Goal: Information Seeking & Learning: Learn about a topic

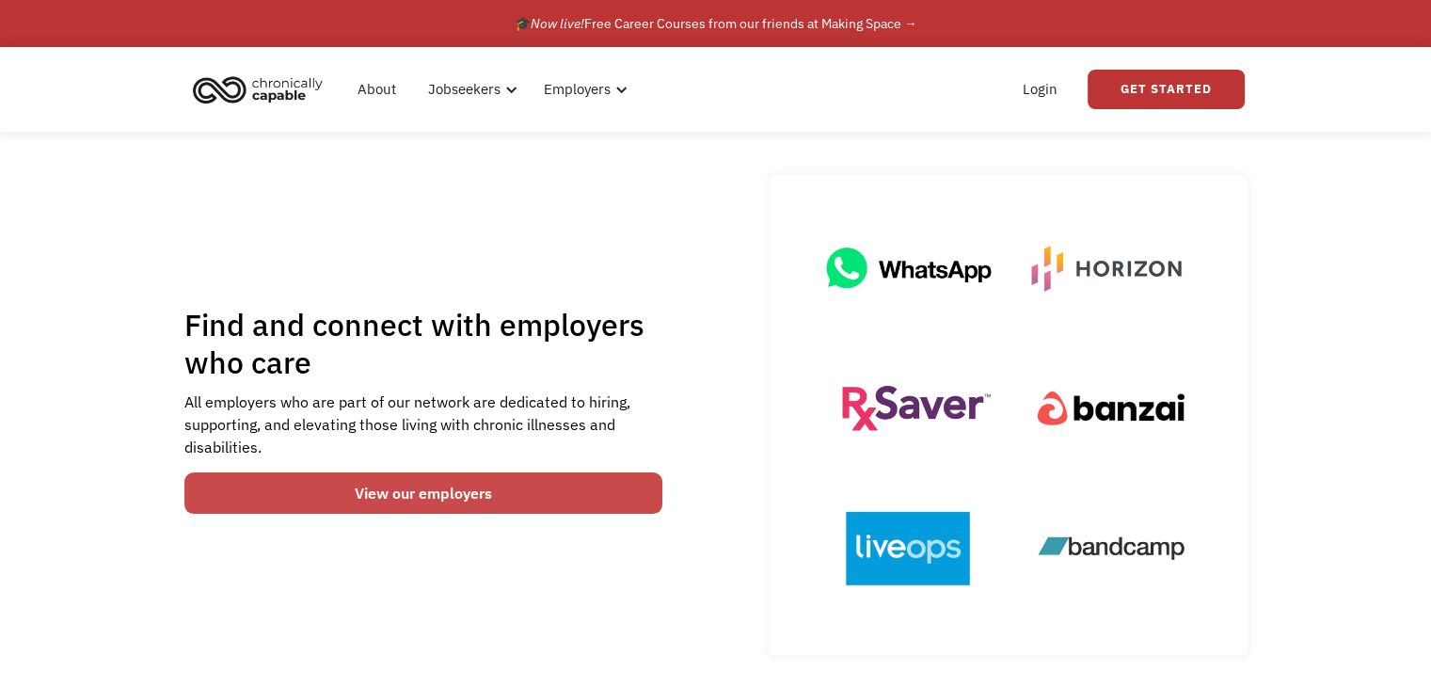
click at [556, 487] on link "View our employers" at bounding box center [423, 492] width 479 height 41
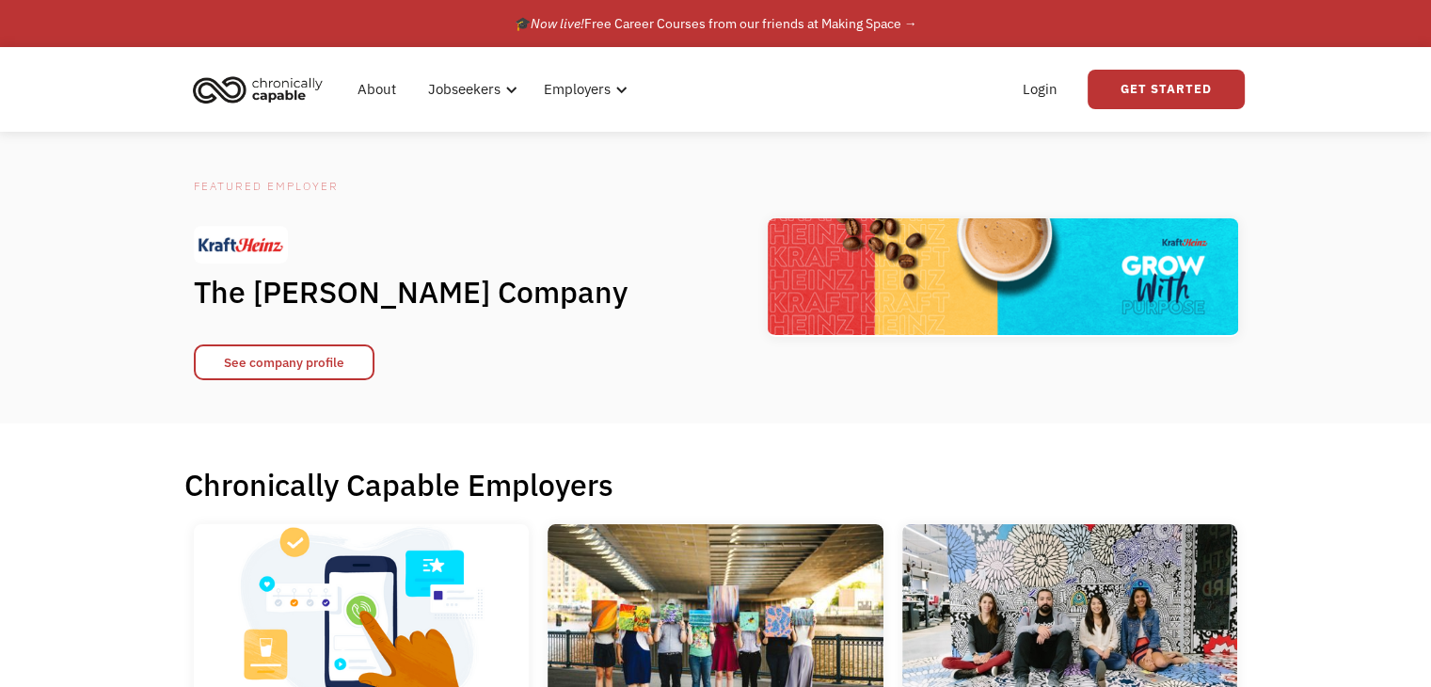
scroll to position [471, 0]
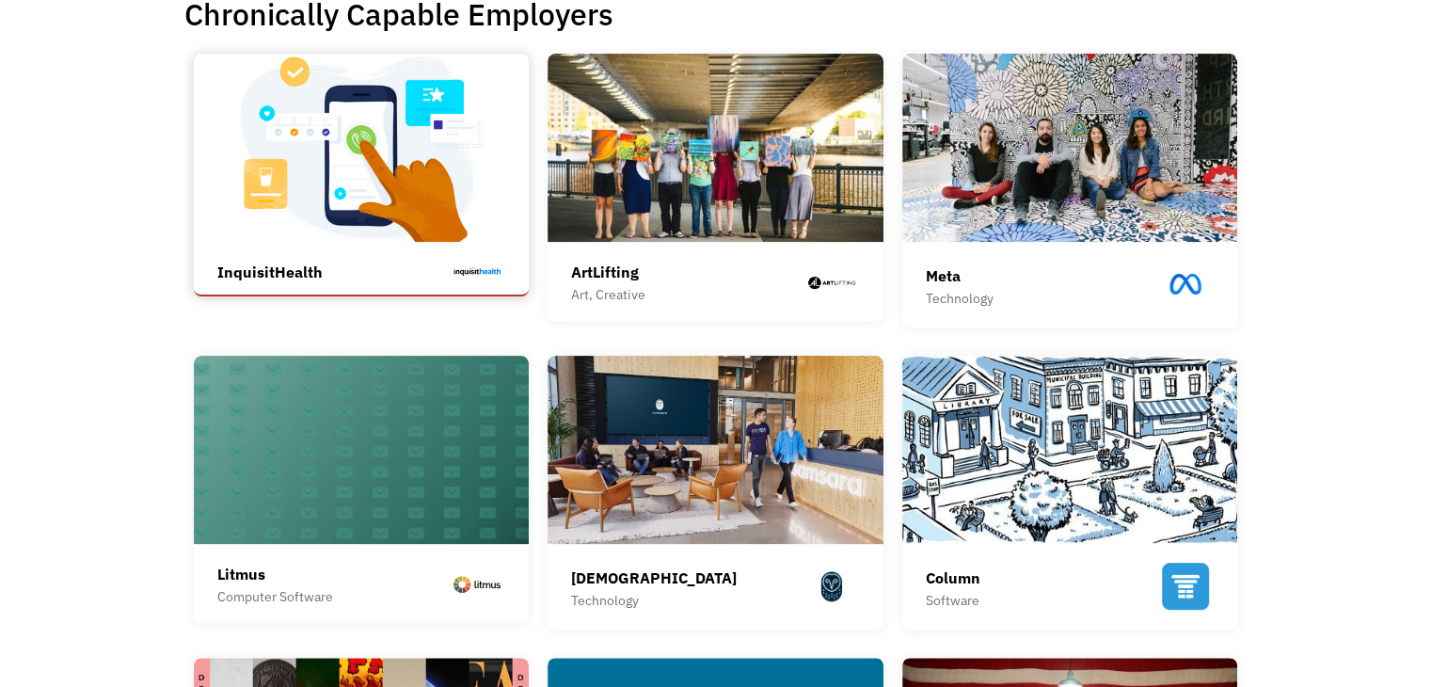
click at [424, 219] on img at bounding box center [362, 148] width 336 height 188
drag, startPoint x: 180, startPoint y: 276, endPoint x: 280, endPoint y: 282, distance: 100.0
copy div "InquisitHealth"
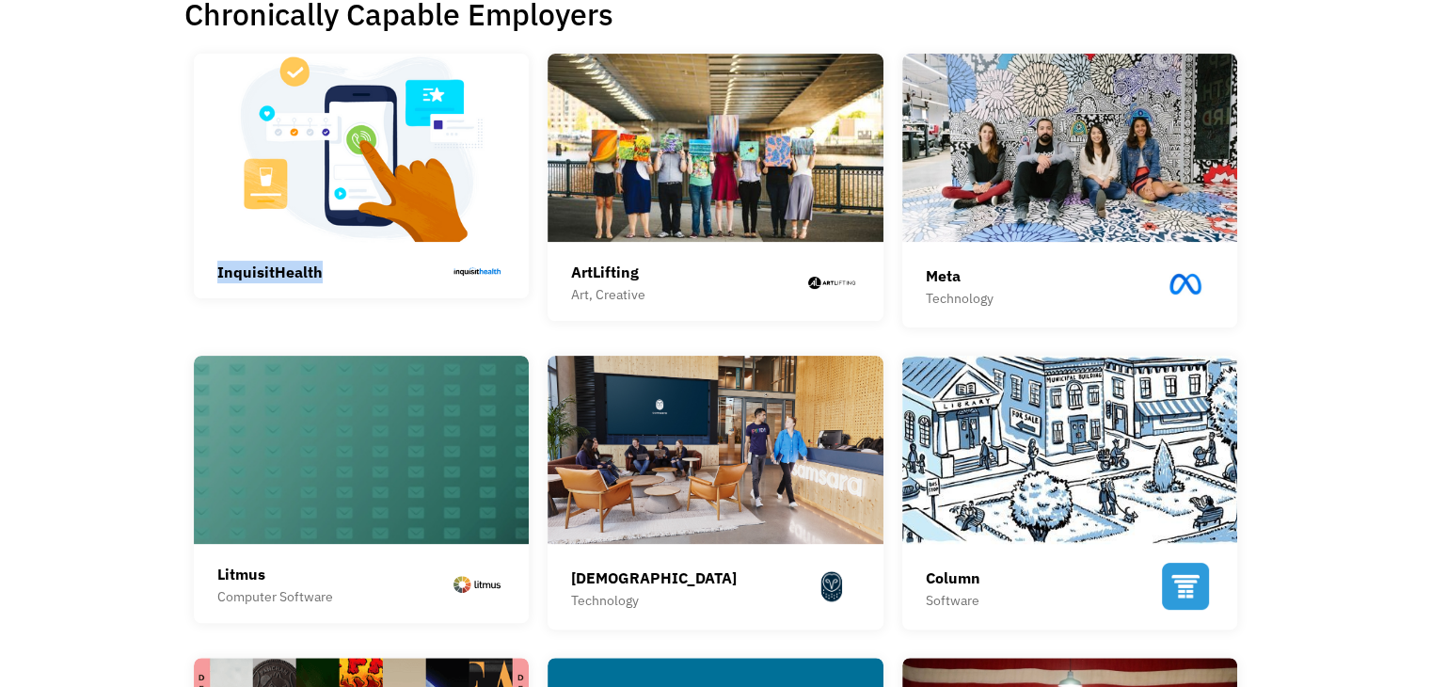
click at [538, 273] on div "ArtLifting Art, Creative ArtLifting is a social enterprise that connects corpor…" at bounding box center [715, 187] width 355 height 267
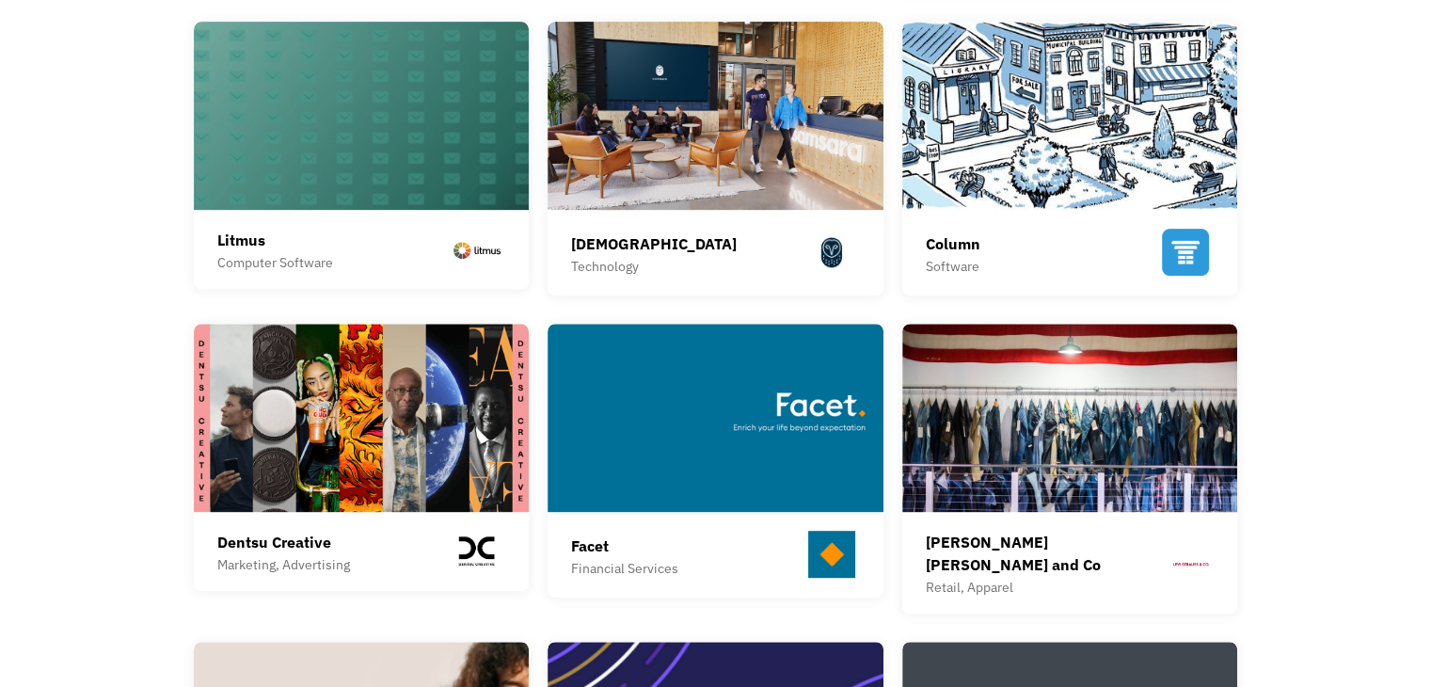
scroll to position [847, 0]
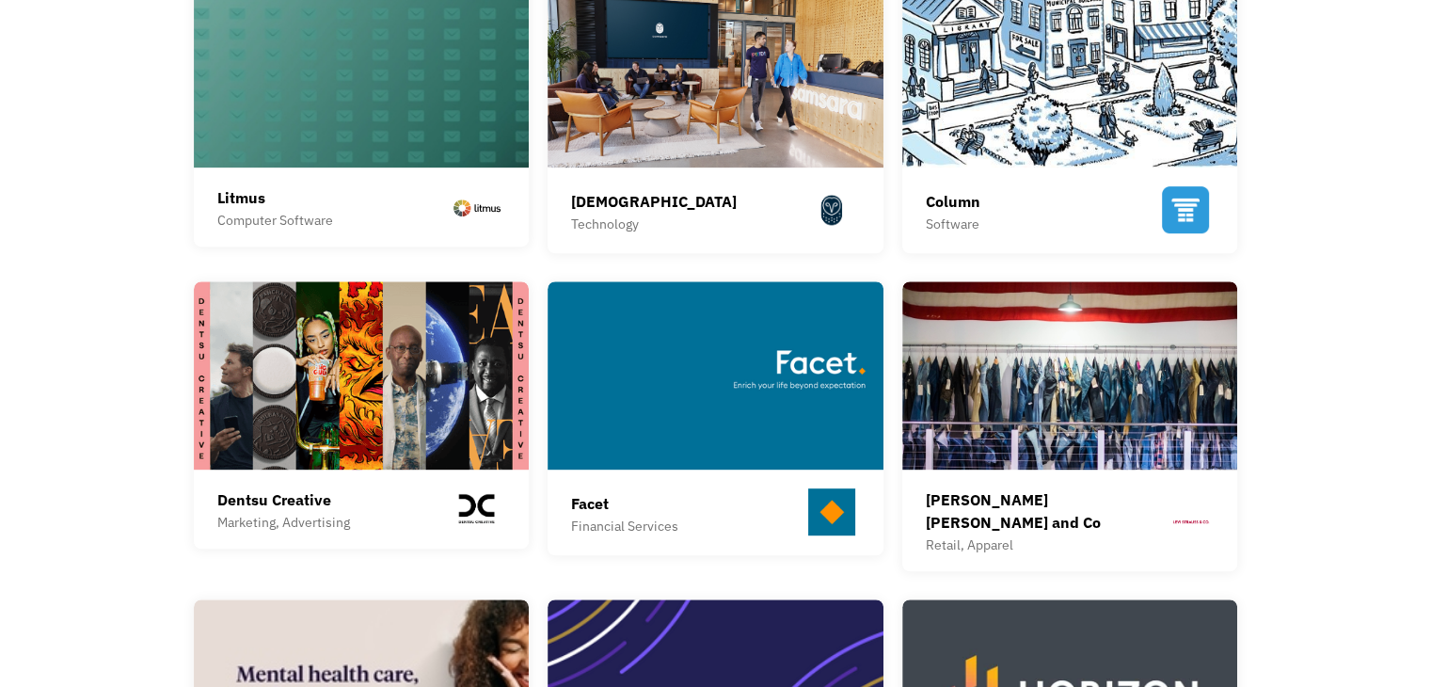
click at [542, 204] on div "Samsara Technology Samsara is the pioneer of the Connected Operations™ Cloud, w…" at bounding box center [715, 116] width 355 height 274
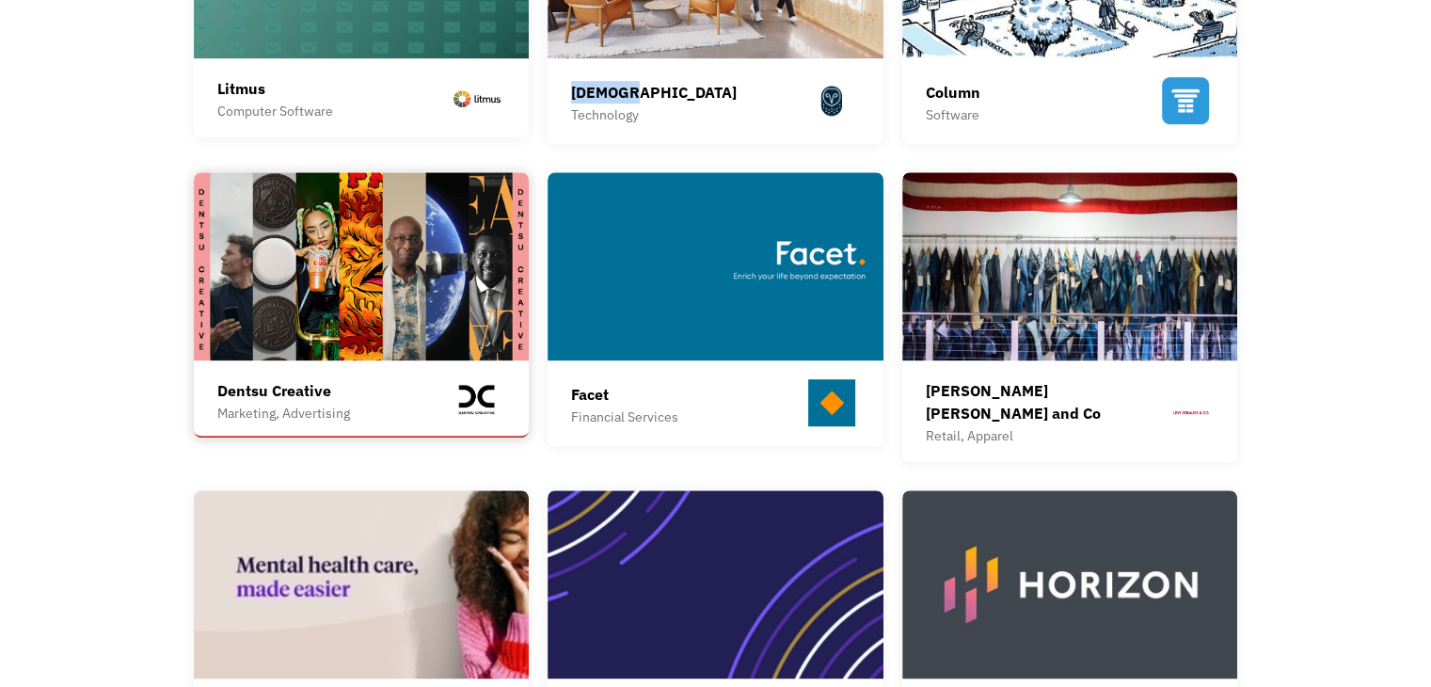
scroll to position [1035, 0]
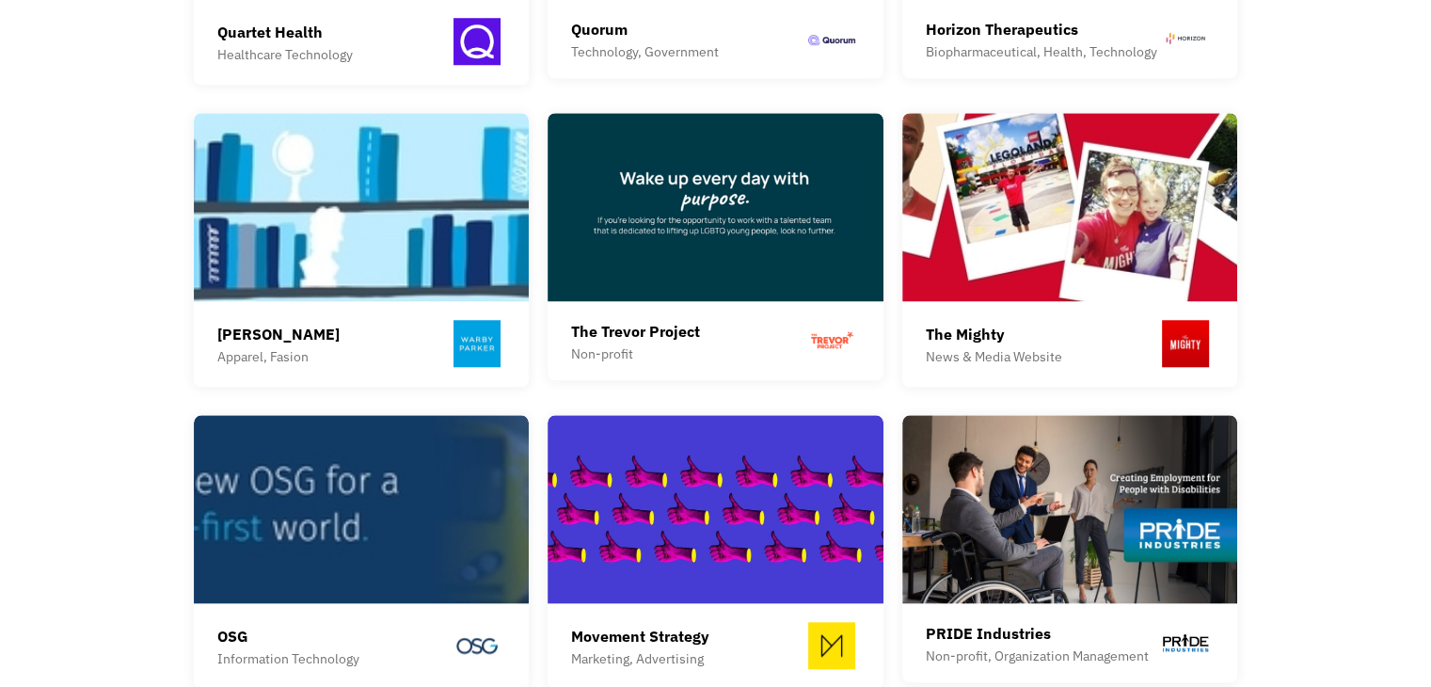
scroll to position [1788, 0]
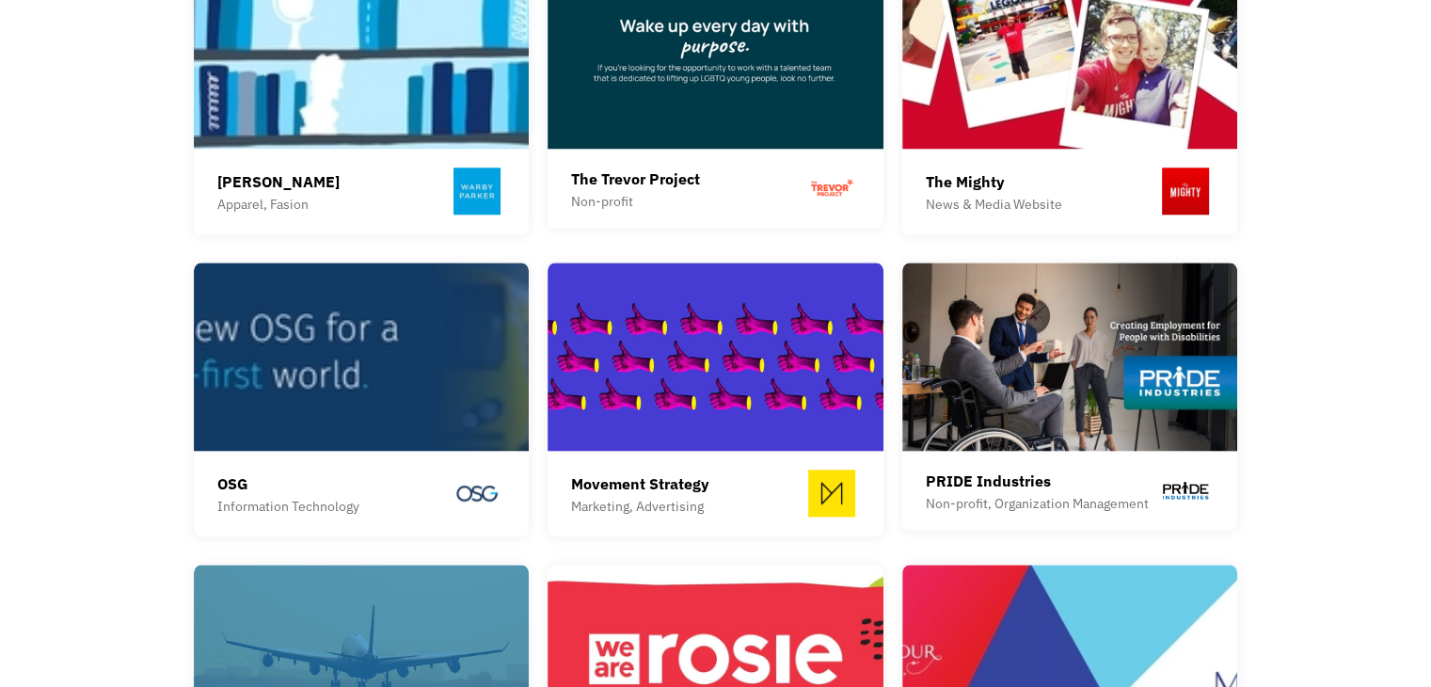
click at [536, 152] on div "[PERSON_NAME] Apparel, Fasion [PERSON_NAME] is a transformative lifestyle brand…" at bounding box center [361, 97] width 355 height 274
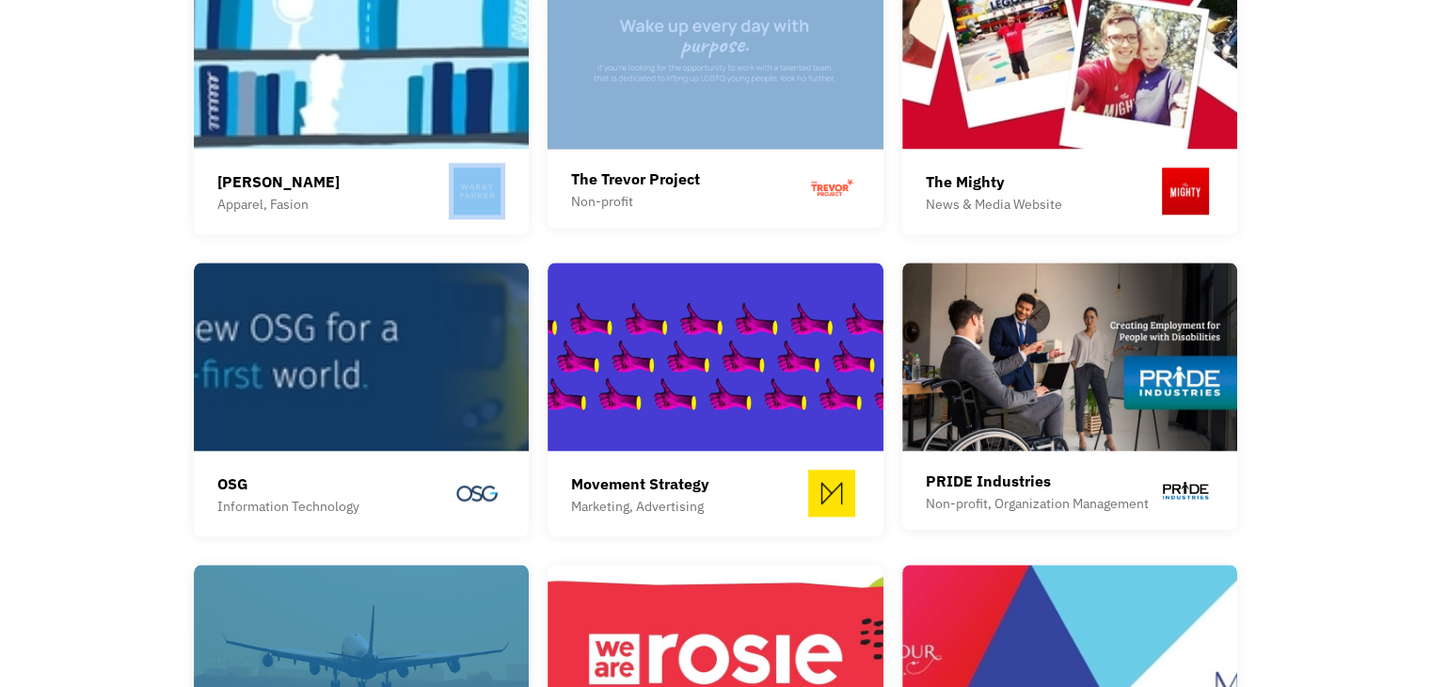
click at [536, 152] on div "[PERSON_NAME] Apparel, Fasion [PERSON_NAME] is a transformative lifestyle brand…" at bounding box center [361, 97] width 355 height 274
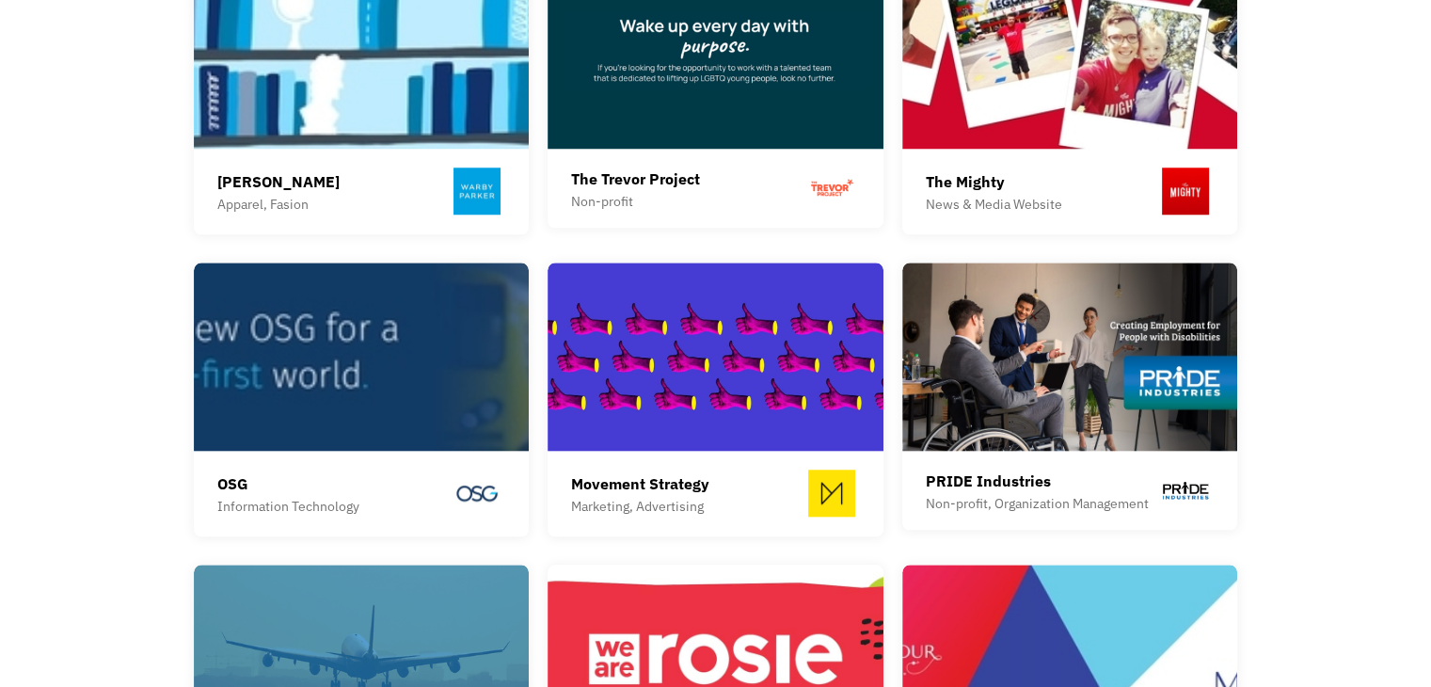
click at [540, 152] on div "The Trevor Project Non-profit The Trevor Project is the world’s largest suicide…" at bounding box center [715, 93] width 355 height 267
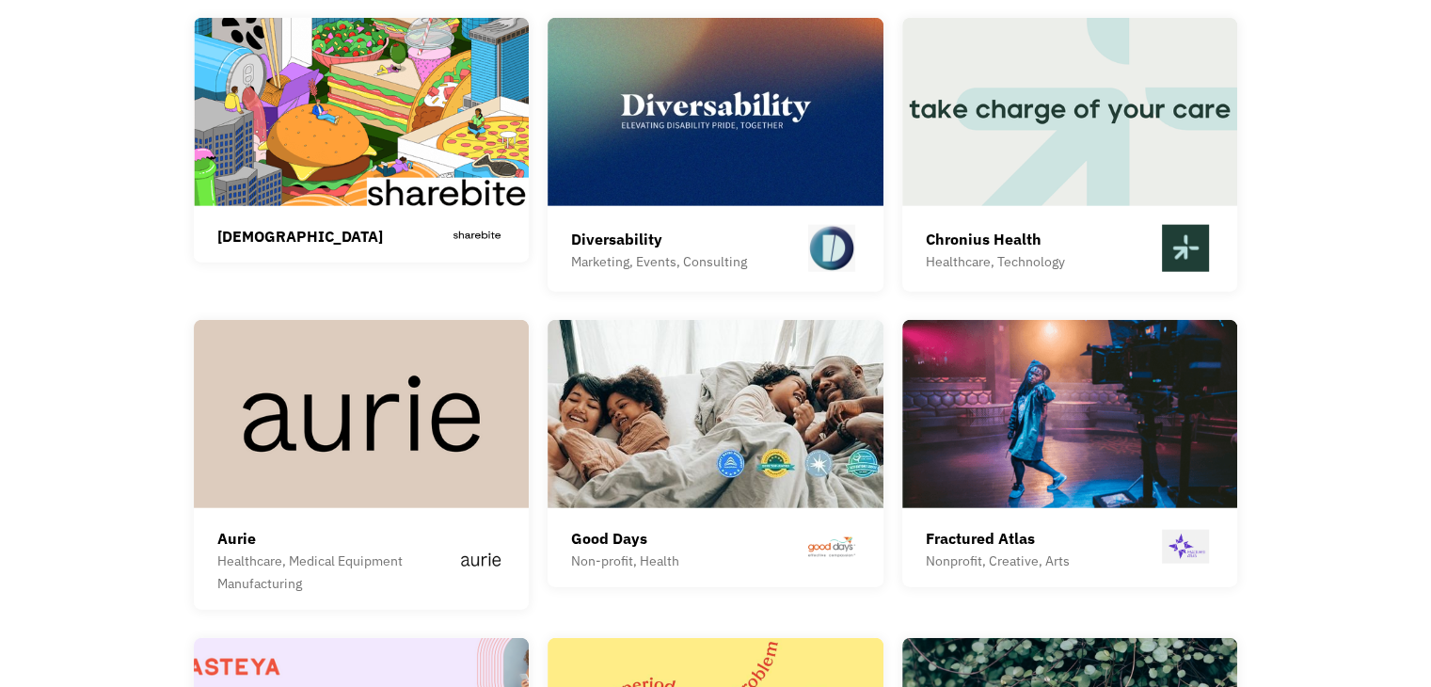
scroll to position [4423, 0]
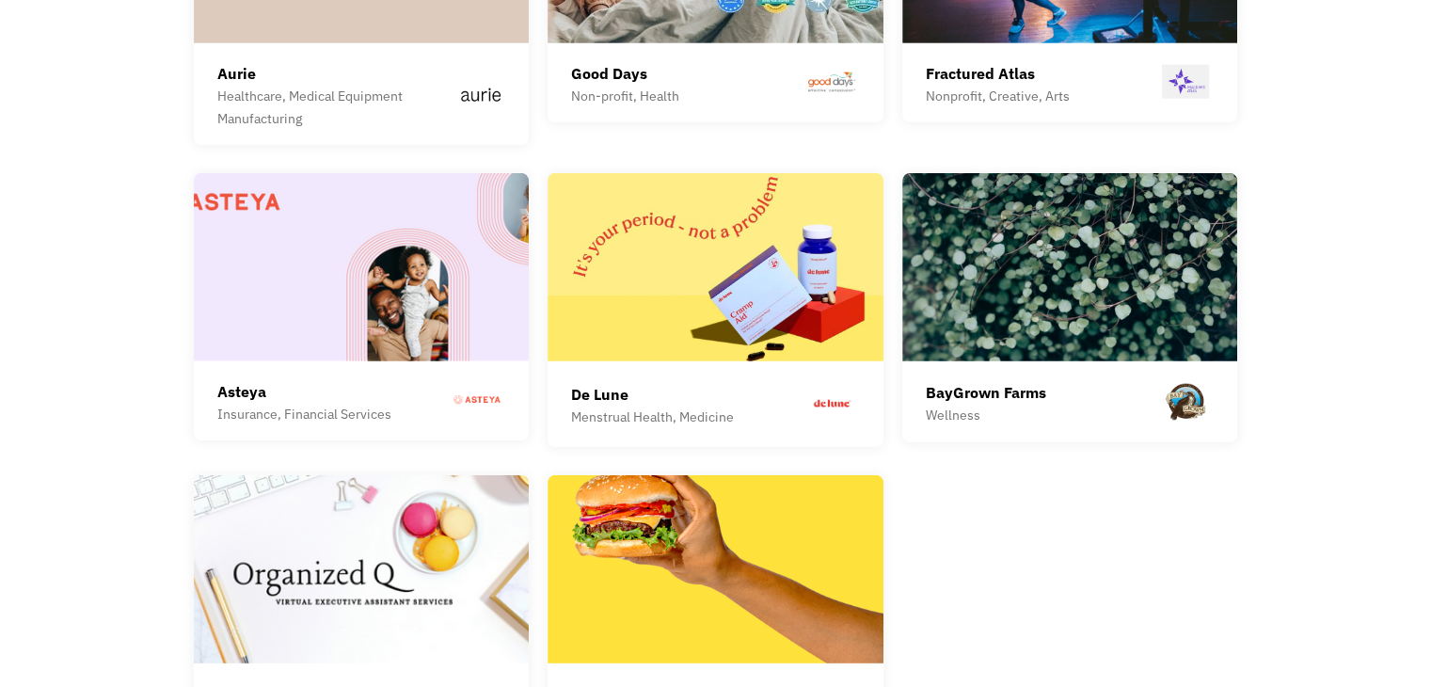
scroll to position [4856, 0]
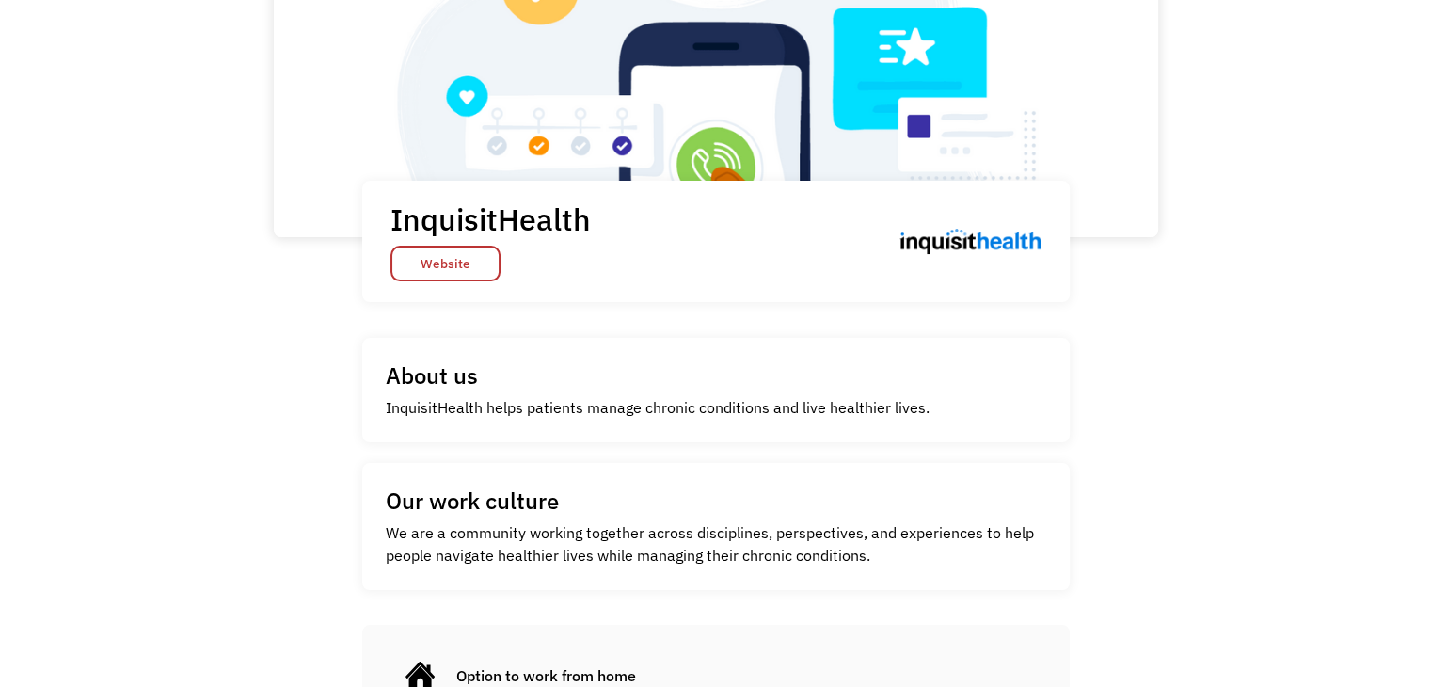
scroll to position [282, 0]
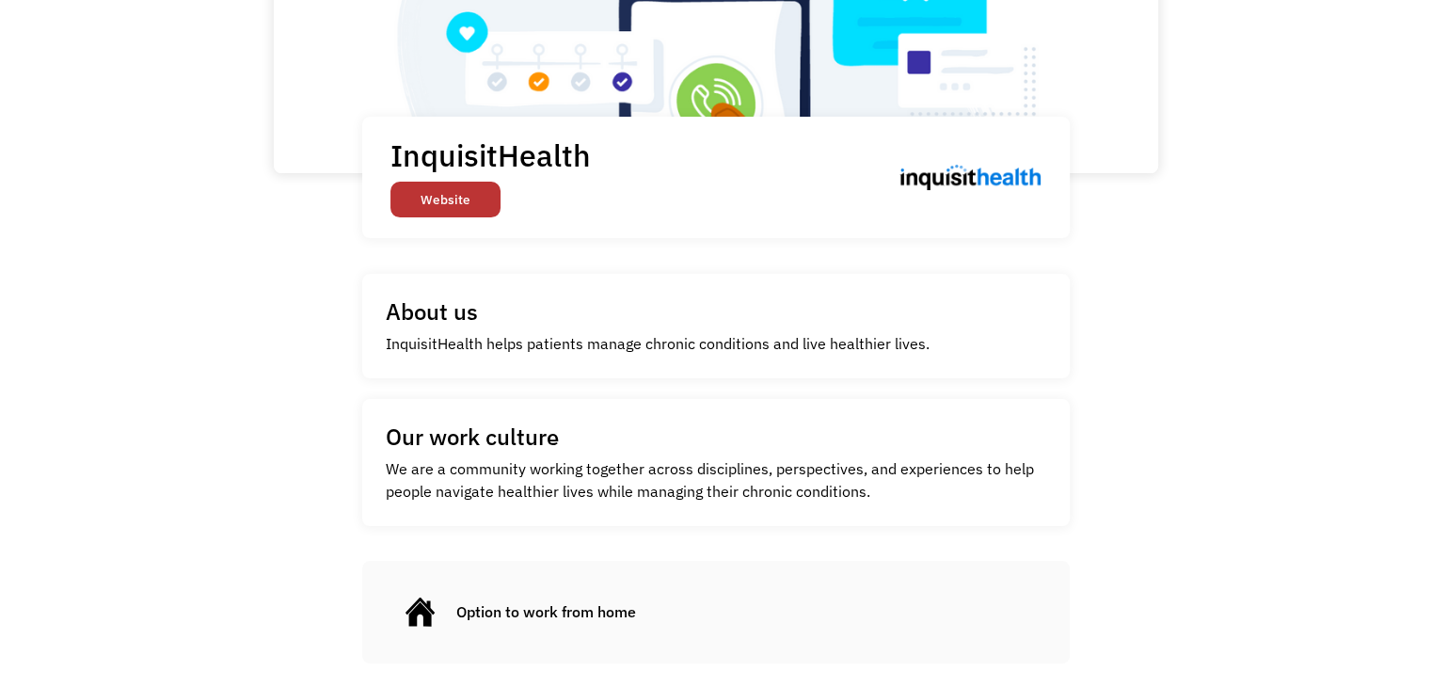
click at [457, 199] on link "Website" at bounding box center [446, 200] width 110 height 36
